Goal: Navigation & Orientation: Find specific page/section

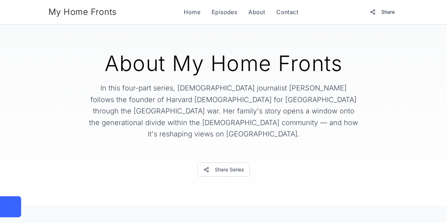
scroll to position [408, 0]
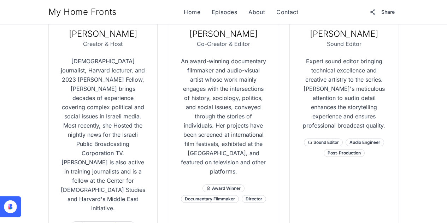
scroll to position [444, 0]
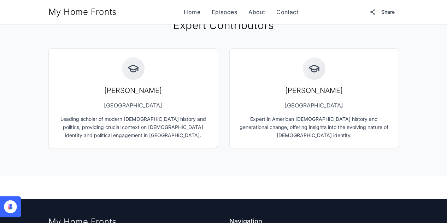
scroll to position [766, 0]
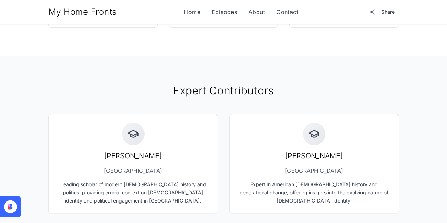
scroll to position [684, 0]
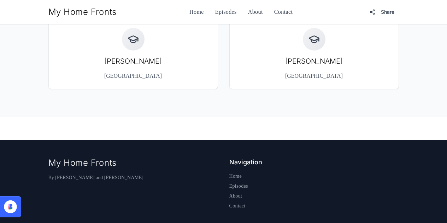
scroll to position [670, 0]
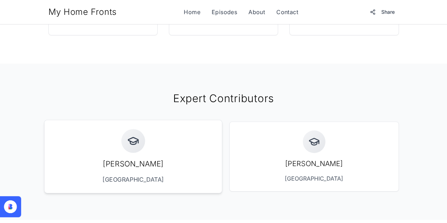
click at [105, 175] on p "[GEOGRAPHIC_DATA]" at bounding box center [133, 179] width 160 height 9
click at [286, 129] on div "[PERSON_NAME] [GEOGRAPHIC_DATA]" at bounding box center [314, 156] width 160 height 55
click at [323, 175] on p "[GEOGRAPHIC_DATA]" at bounding box center [314, 179] width 160 height 9
